Goal: Task Accomplishment & Management: Manage account settings

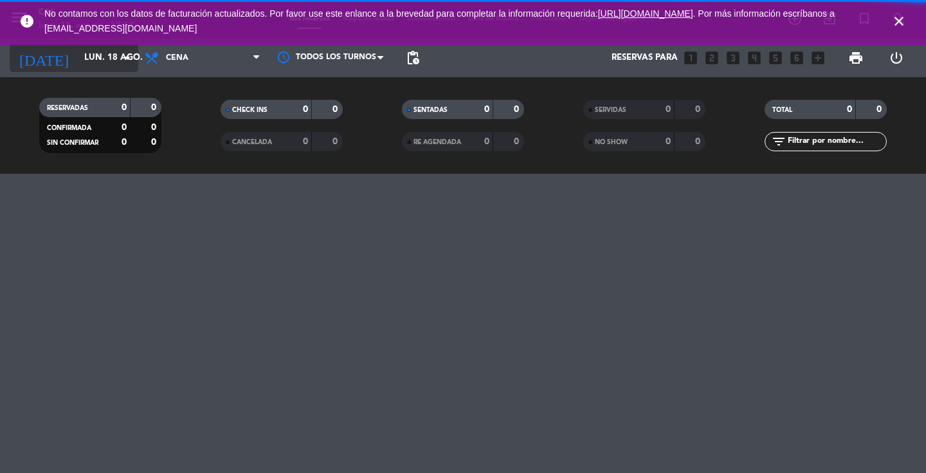
click at [114, 60] on input "lun. 18 ago." at bounding box center [134, 57] width 113 height 23
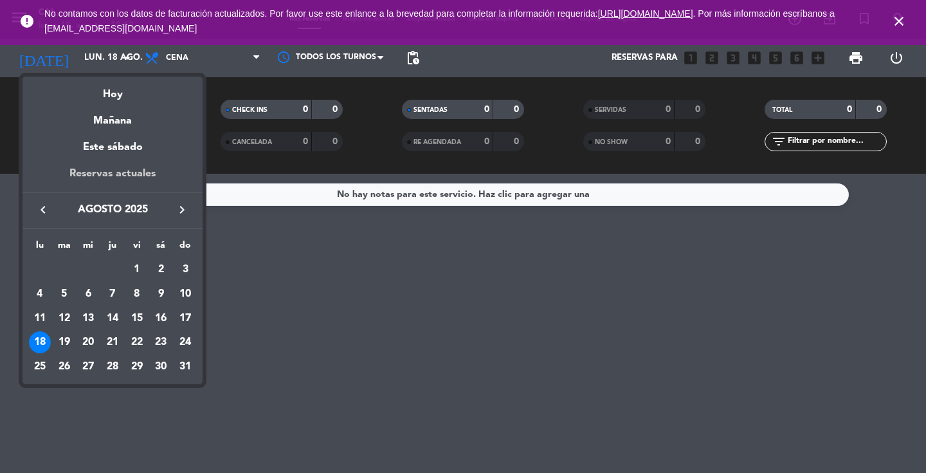
click at [115, 179] on div "Reservas actuales" at bounding box center [113, 178] width 180 height 26
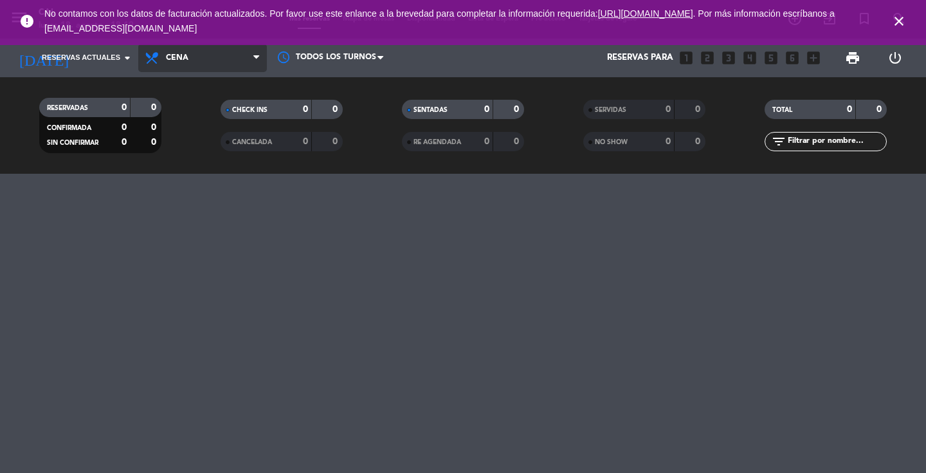
click at [229, 51] on span "Cena" at bounding box center [202, 58] width 129 height 28
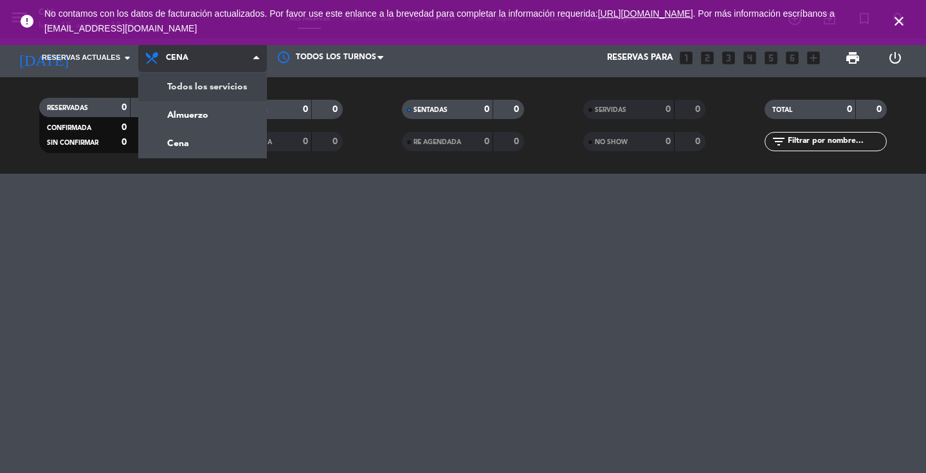
click at [223, 89] on div "menu CAL [DATE] 18. agosto - 18:19 Mis reservas Mapa de mesas Disponibilidad Li…" at bounding box center [463, 87] width 926 height 174
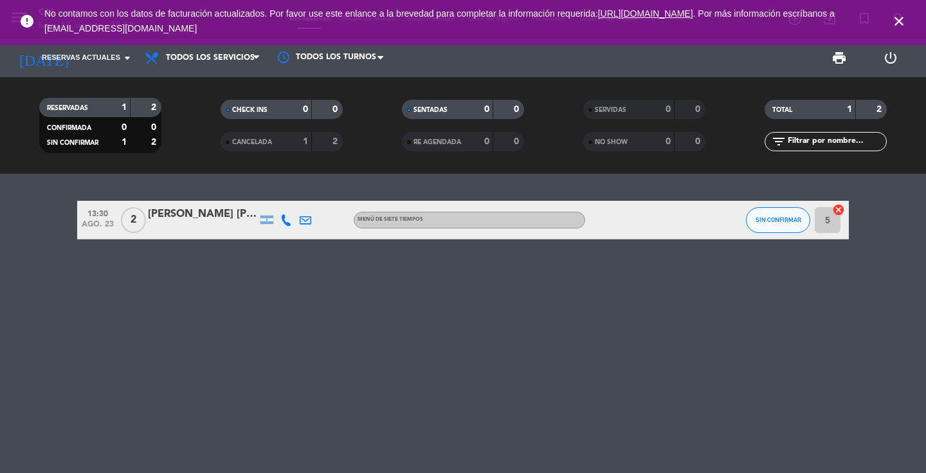
click at [899, 21] on icon "close" at bounding box center [899, 21] width 15 height 15
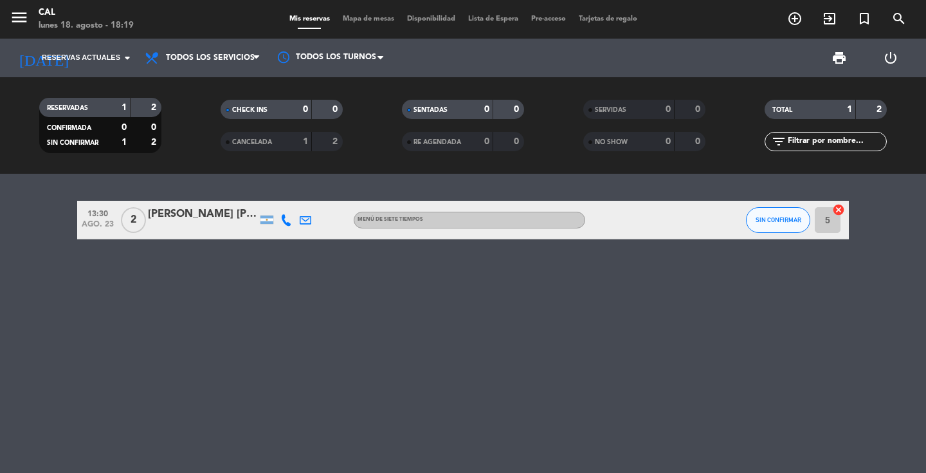
click at [190, 220] on div "[PERSON_NAME] [PERSON_NAME]" at bounding box center [202, 214] width 109 height 17
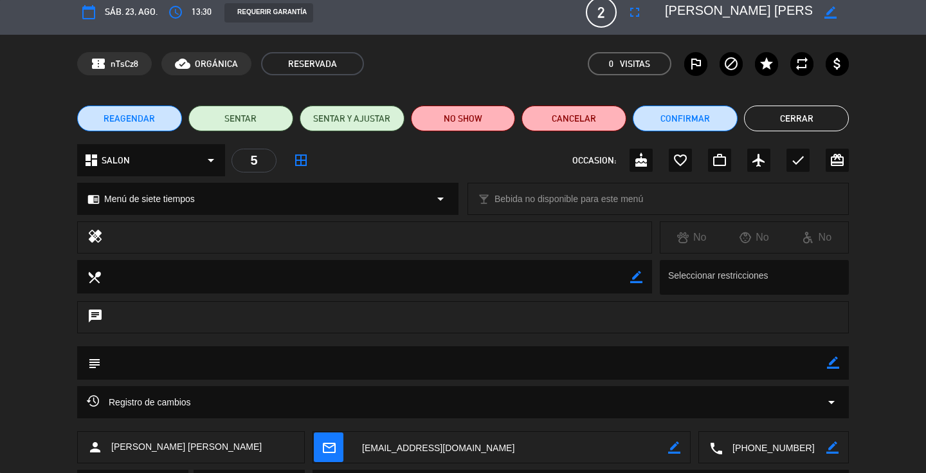
scroll to position [9, 0]
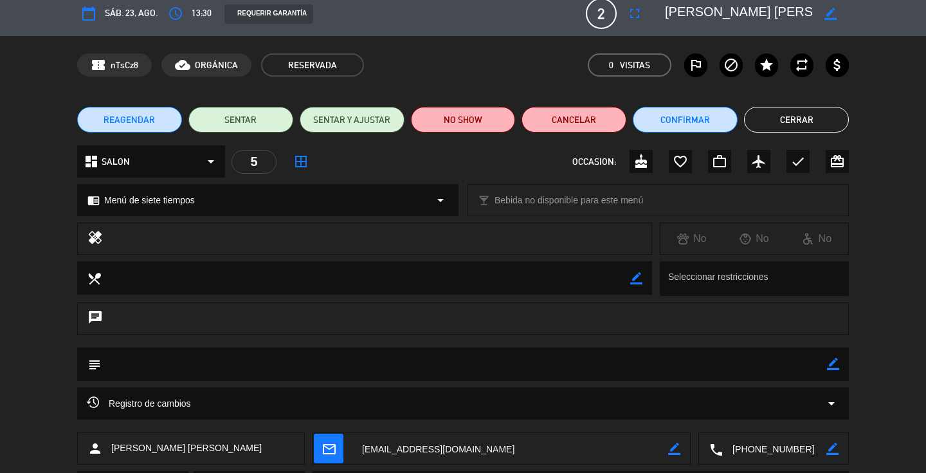
click at [203, 201] on div "chrome_reader_mode Menú de siete tiempos arrow_drop_down" at bounding box center [268, 200] width 380 height 31
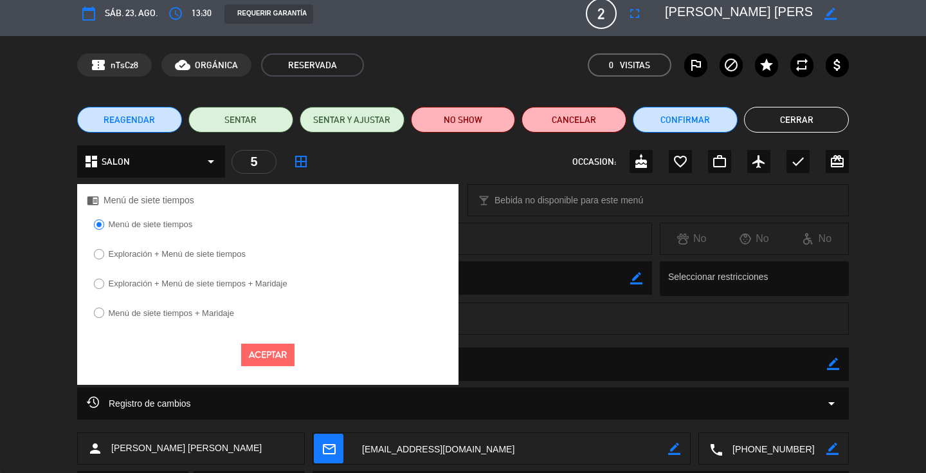
click at [53, 235] on div "healing No No No" at bounding box center [463, 242] width 926 height 39
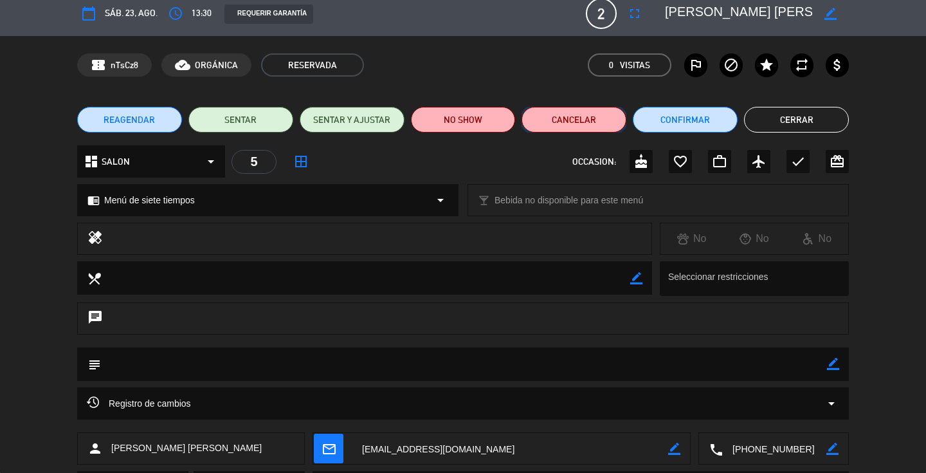
click at [595, 126] on button "Cancelar" at bounding box center [574, 120] width 105 height 26
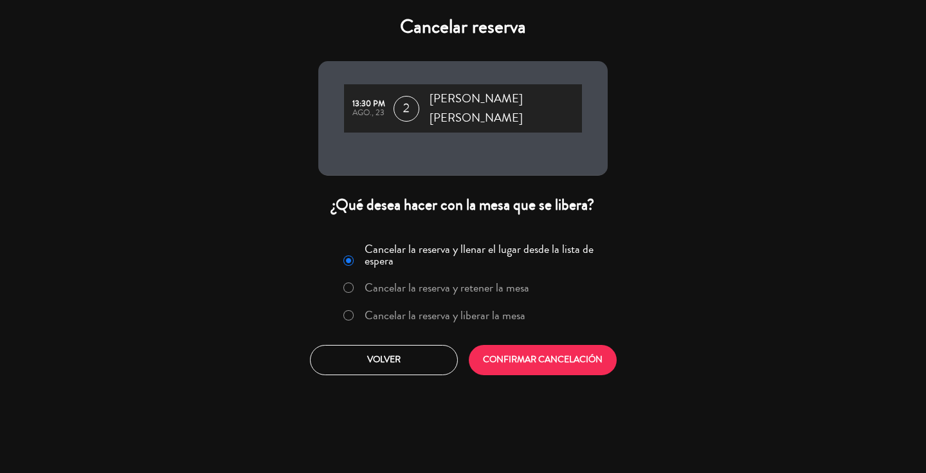
click at [496, 309] on label "Cancelar la reserva y liberar la mesa" at bounding box center [445, 315] width 161 height 12
click at [517, 349] on button "CONFIRMAR CANCELACIÓN" at bounding box center [543, 360] width 148 height 30
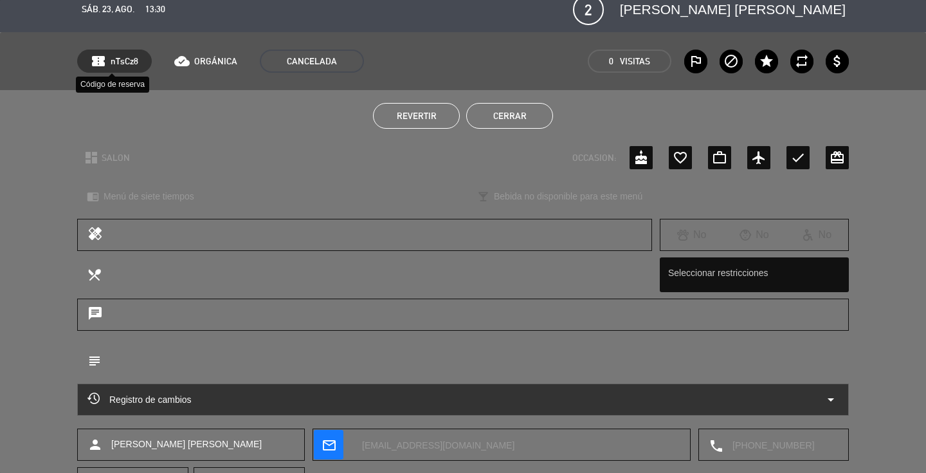
scroll to position [0, 0]
